Goal: Use online tool/utility: Utilize a website feature to perform a specific function

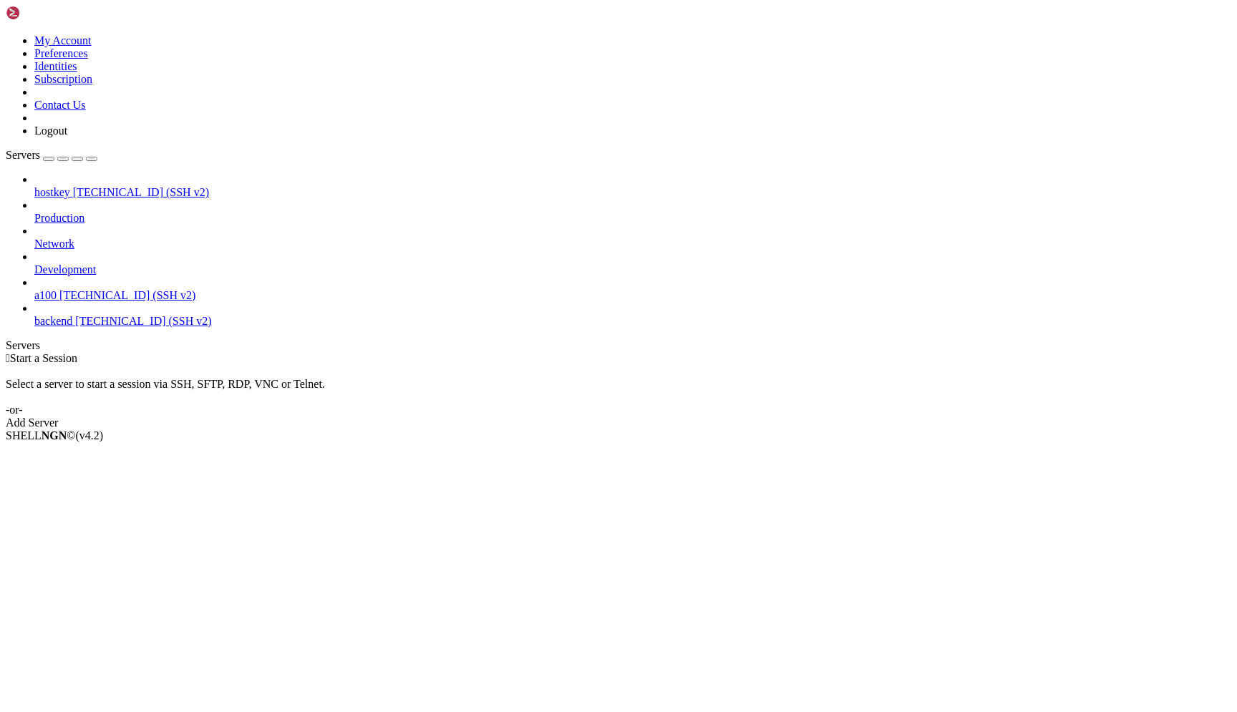
click at [523, 430] on div " Start a Session Select a server to start a session via SSH, SFTP, RDP, VNC or…" at bounding box center [619, 390] width 1226 height 77
click at [67, 289] on span "[TECHNICAL_ID] (SSH v2)" at bounding box center [127, 295] width 136 height 12
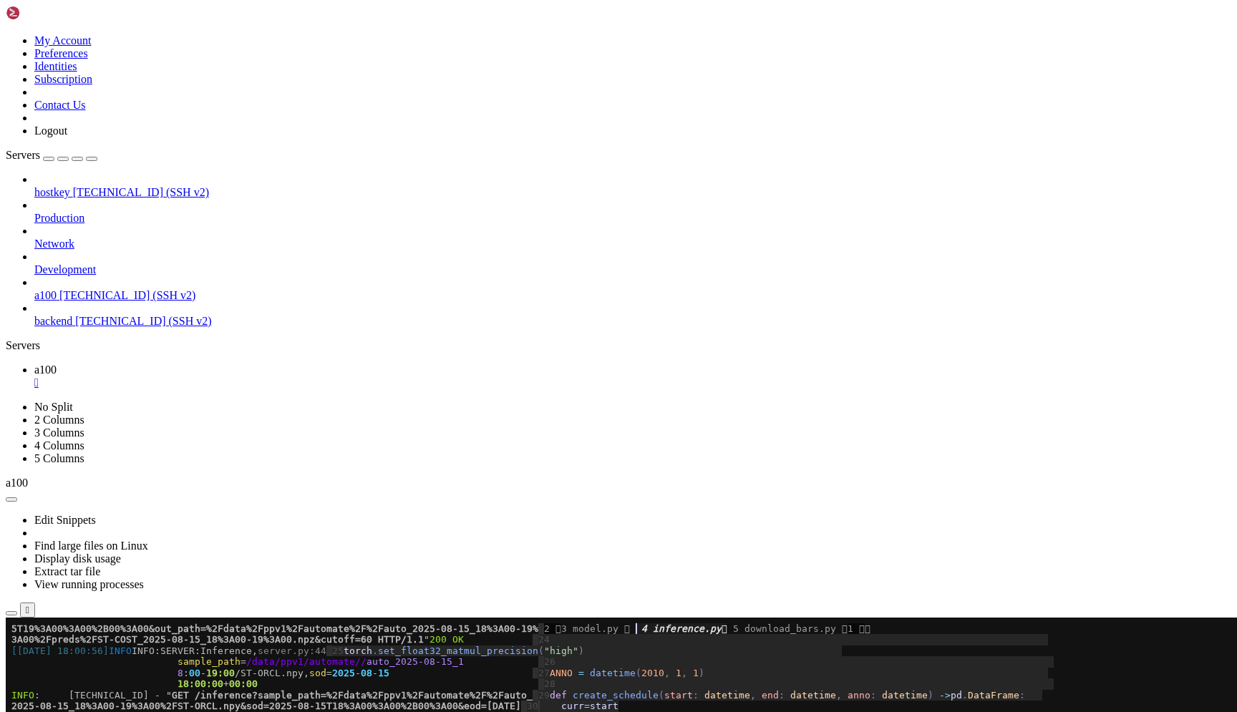
click at [236, 689] on span "00:00" at bounding box center [243, 684] width 29 height 11
